Goal: Information Seeking & Learning: Learn about a topic

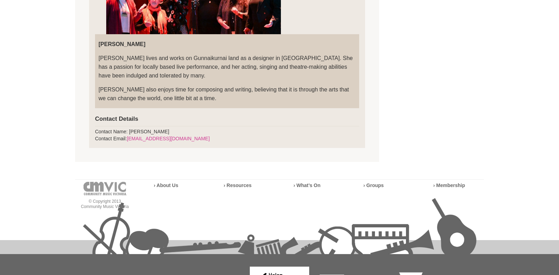
scroll to position [601, 0]
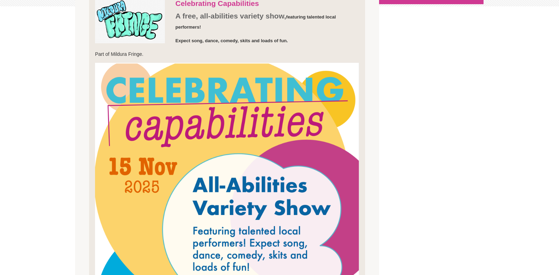
scroll to position [202, 0]
click at [296, 133] on img at bounding box center [227, 250] width 264 height 375
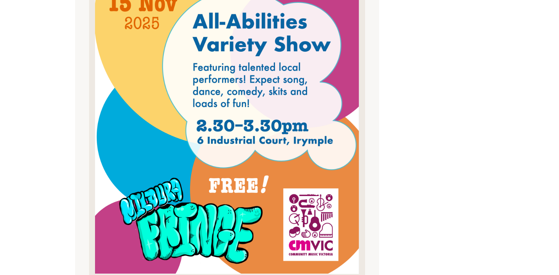
scroll to position [391, 0]
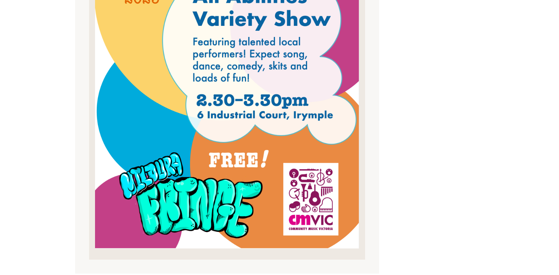
click at [281, 177] on img at bounding box center [227, 61] width 264 height 375
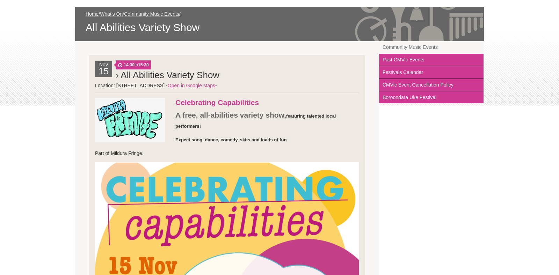
scroll to position [105, 0]
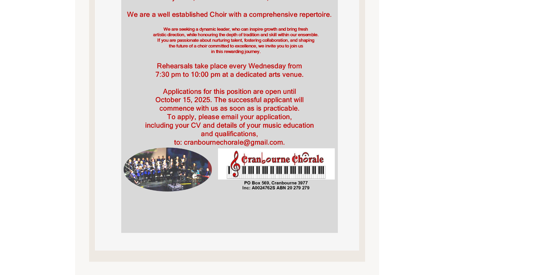
scroll to position [360, 0]
click at [269, 105] on img at bounding box center [227, 63] width 264 height 373
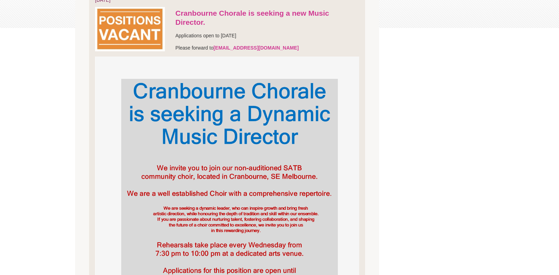
scroll to position [0, 0]
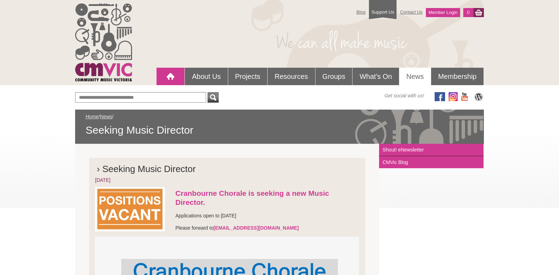
click at [168, 80] on div at bounding box center [170, 76] width 14 height 14
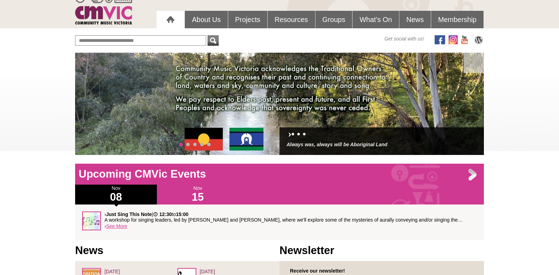
scroll to position [36, 0]
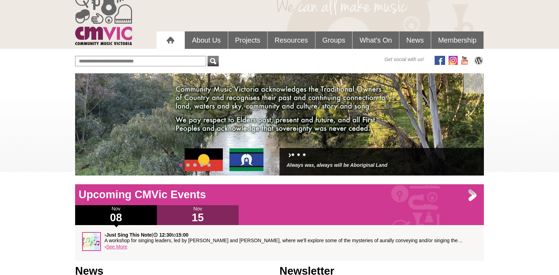
click at [196, 216] on h1 "15" at bounding box center [198, 217] width 82 height 11
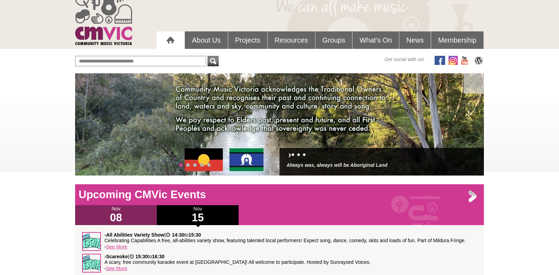
click at [134, 214] on h1 "08" at bounding box center [116, 217] width 82 height 11
